Goal: Transaction & Acquisition: Purchase product/service

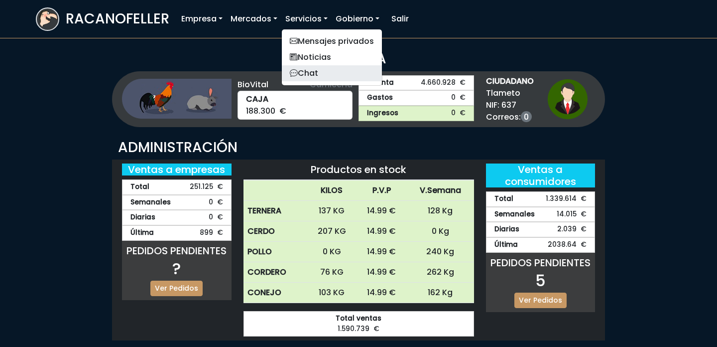
click at [317, 70] on link "Chat" at bounding box center [332, 73] width 100 height 16
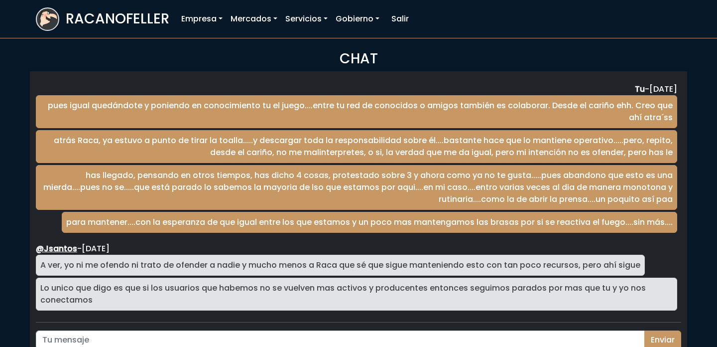
scroll to position [1648, 0]
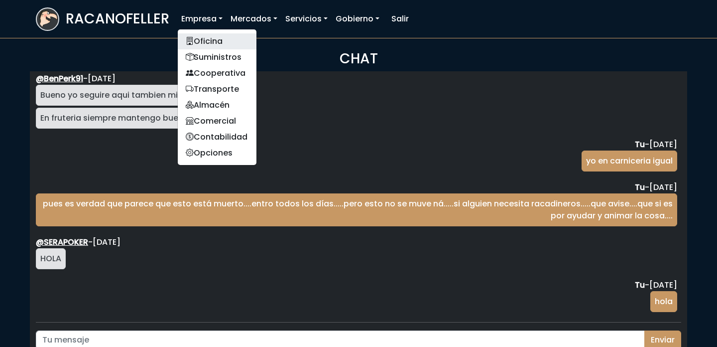
click at [217, 45] on link "Oficina" at bounding box center [217, 41] width 79 height 16
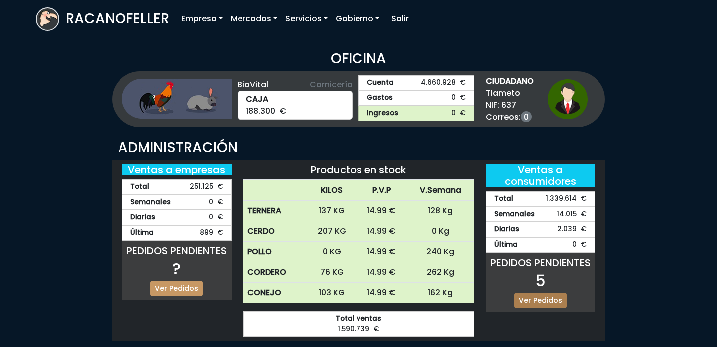
click at [549, 301] on link "Ver Pedidos" at bounding box center [540, 299] width 52 height 15
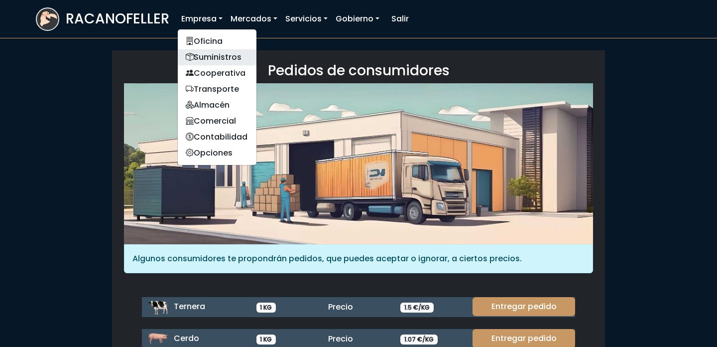
click at [203, 58] on link "Suministros" at bounding box center [217, 57] width 79 height 16
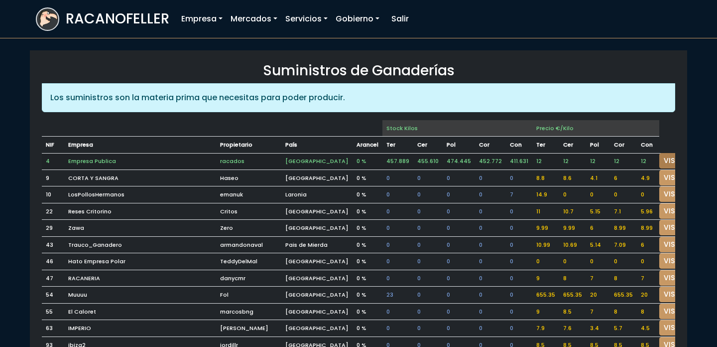
click at [659, 157] on link "VISITAR" at bounding box center [677, 160] width 36 height 15
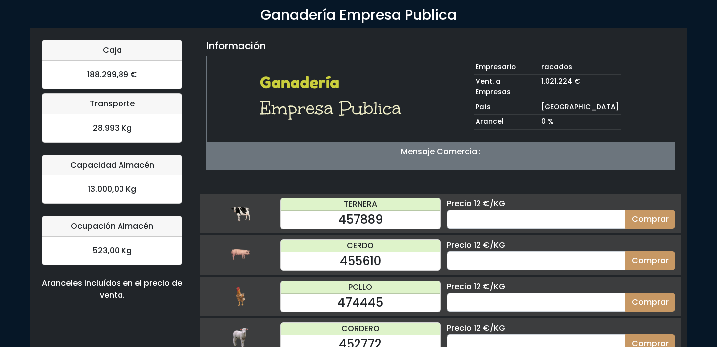
scroll to position [46, 0]
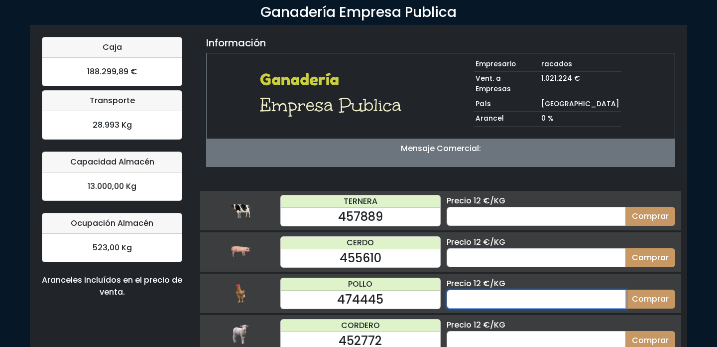
click at [505, 289] on input "number" at bounding box center [536, 298] width 179 height 19
type input "50"
click at [625, 289] on button "Comprar" at bounding box center [650, 298] width 50 height 19
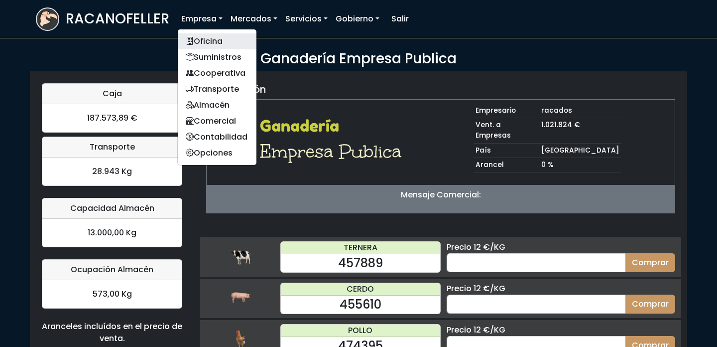
click at [201, 37] on link "Oficina" at bounding box center [217, 41] width 79 height 16
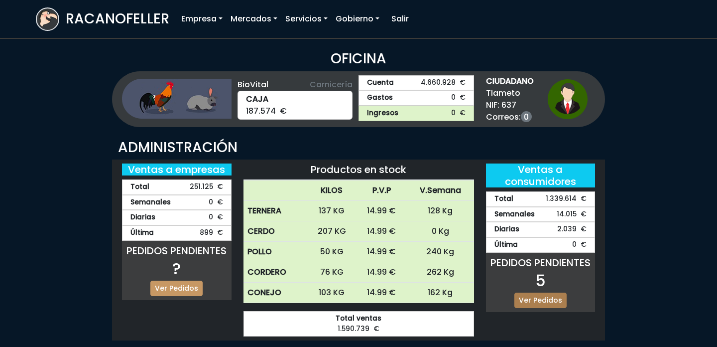
click at [528, 296] on link "Ver Pedidos" at bounding box center [540, 299] width 52 height 15
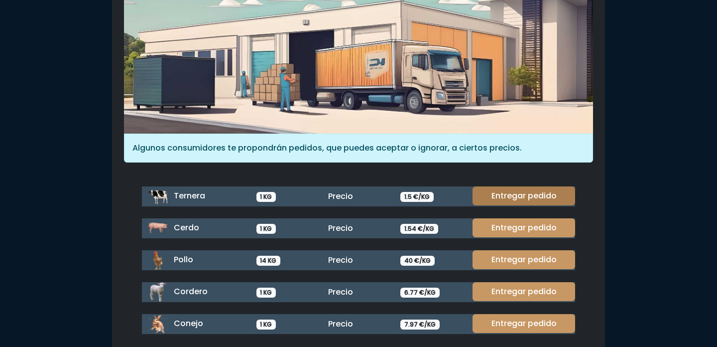
scroll to position [132, 0]
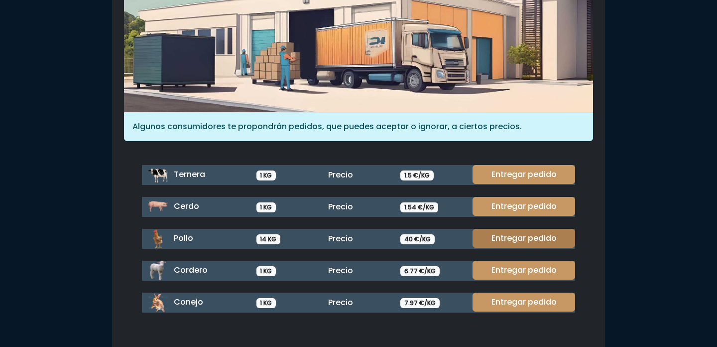
click at [528, 238] on link "Entregar pedido" at bounding box center [524, 238] width 103 height 19
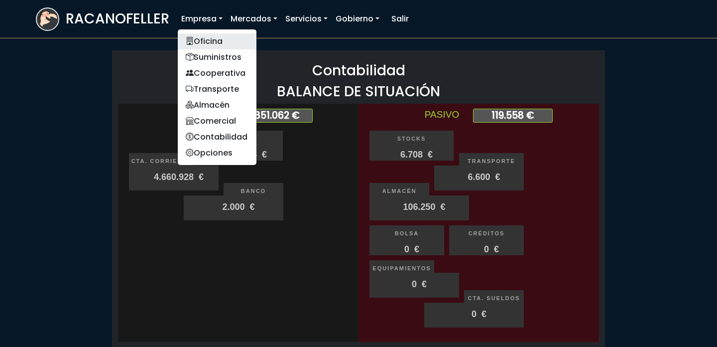
click at [202, 41] on link "Oficina" at bounding box center [217, 41] width 79 height 16
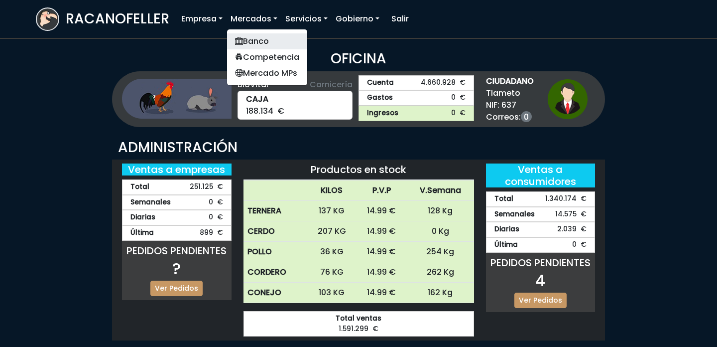
click at [245, 42] on link "Banco" at bounding box center [267, 41] width 80 height 16
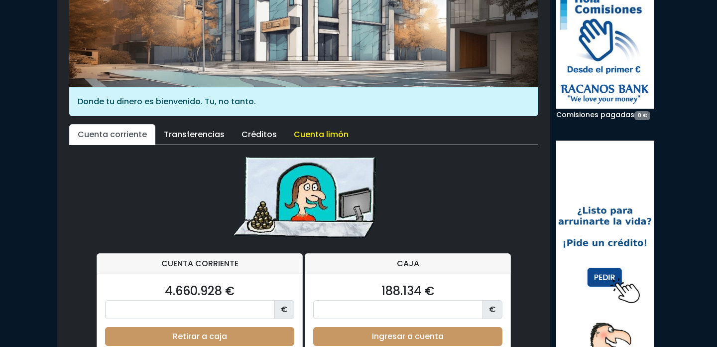
scroll to position [127, 0]
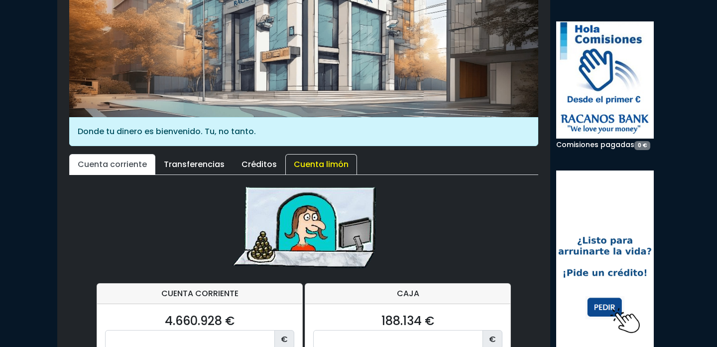
click at [315, 162] on link "Cuenta limón" at bounding box center [321, 164] width 72 height 21
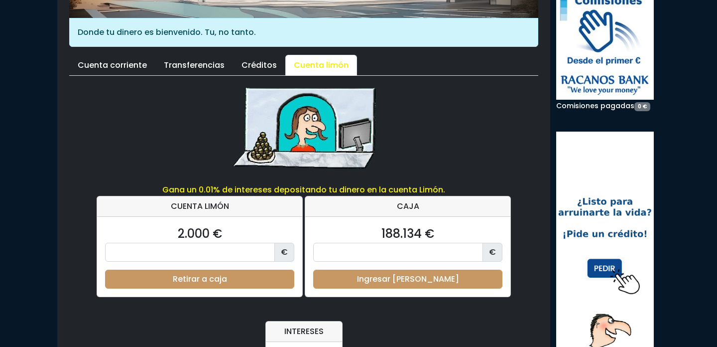
scroll to position [338, 0]
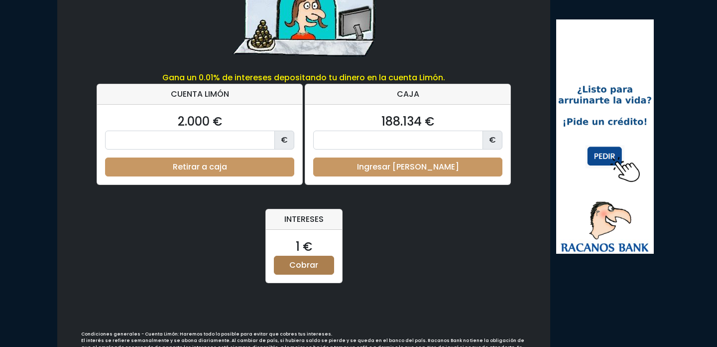
click at [309, 264] on link "Cobrar" at bounding box center [304, 264] width 60 height 19
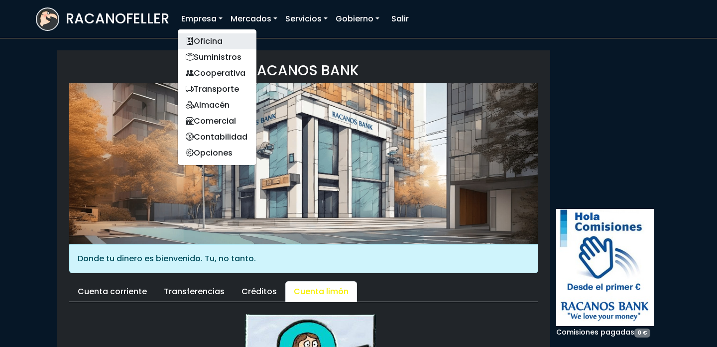
click at [199, 45] on link "Oficina" at bounding box center [217, 41] width 79 height 16
